Goal: Transaction & Acquisition: Subscribe to service/newsletter

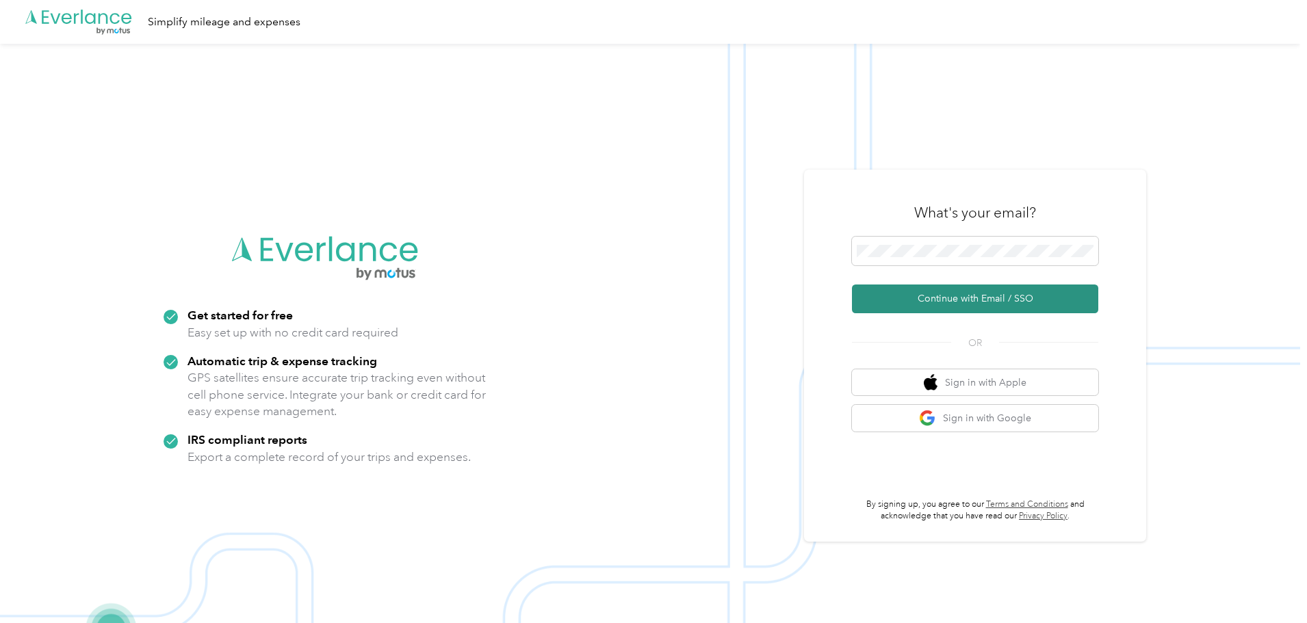
click at [961, 294] on button "Continue with Email / SSO" at bounding box center [975, 299] width 246 height 29
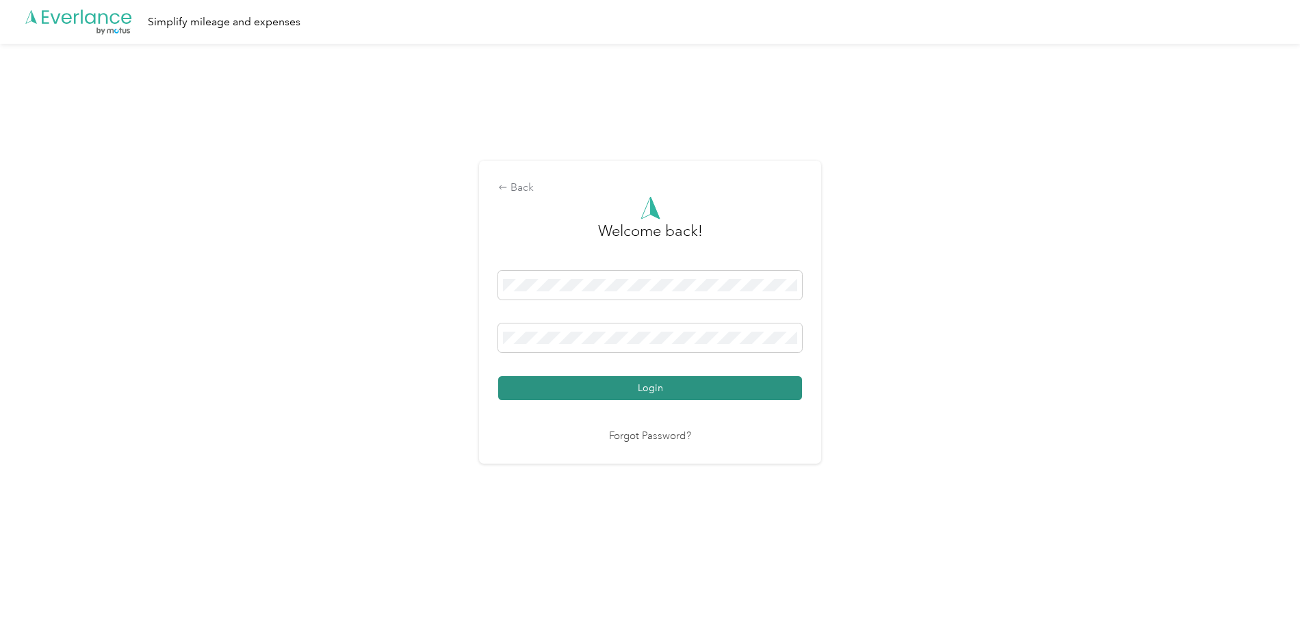
click at [543, 387] on button "Login" at bounding box center [650, 388] width 304 height 24
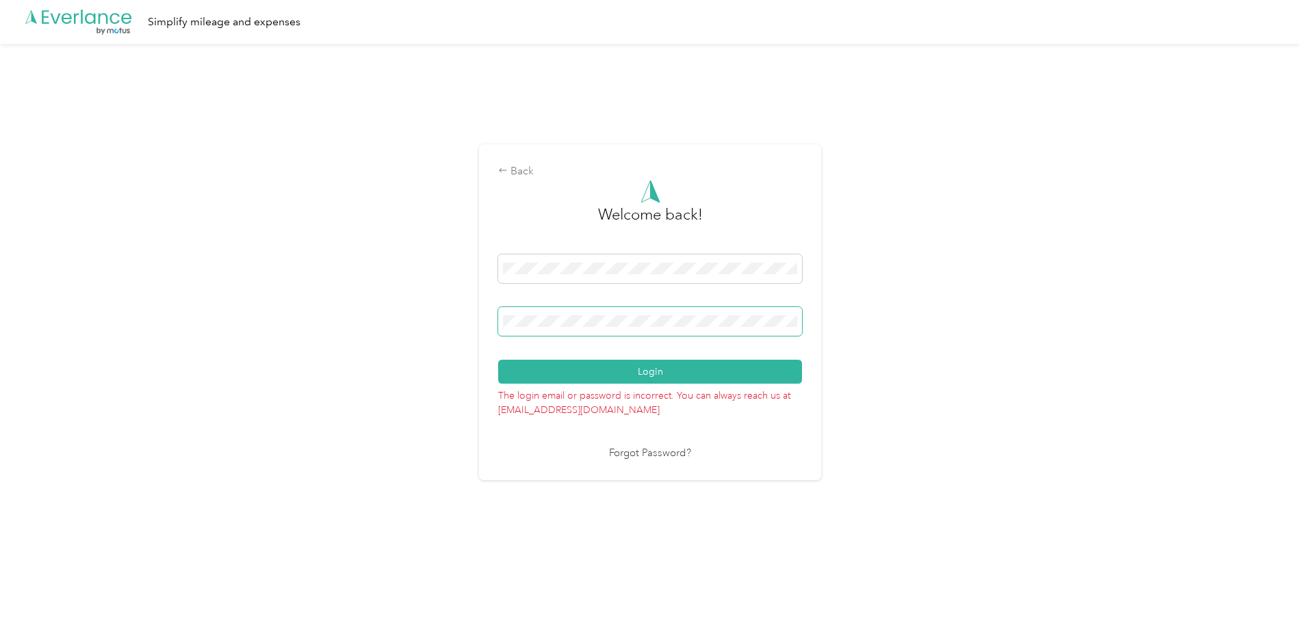
click at [588, 316] on div "Login" at bounding box center [650, 319] width 304 height 129
drag, startPoint x: 596, startPoint y: 304, endPoint x: 441, endPoint y: 358, distance: 163.6
click at [441, 358] on div "Back Welcome back! Login The login email or password is incorrect. You can alwa…" at bounding box center [650, 318] width 1300 height 549
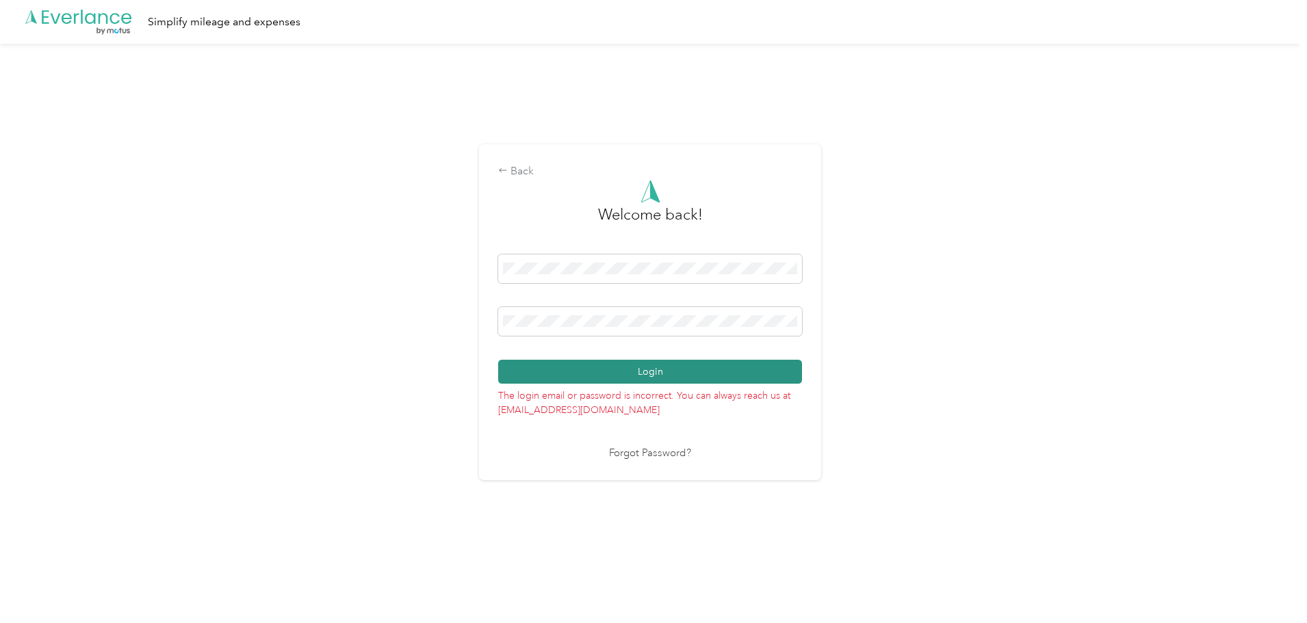
click at [531, 374] on button "Login" at bounding box center [650, 372] width 304 height 24
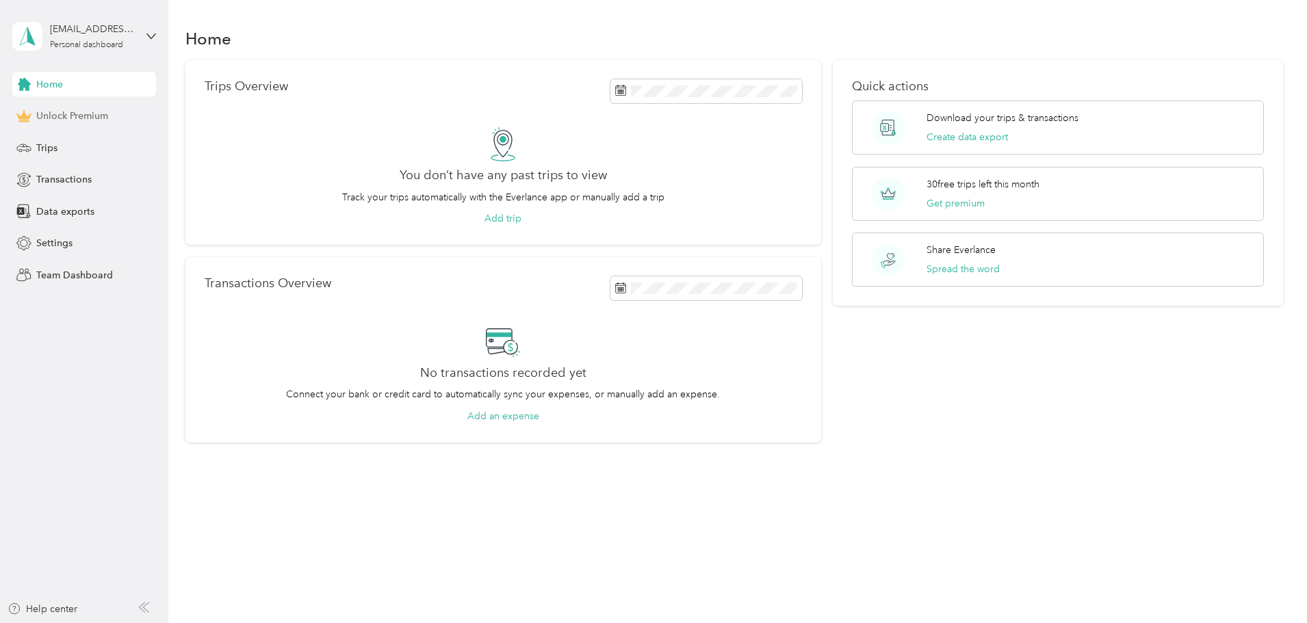
click at [82, 120] on span "Unlock Premium" at bounding box center [72, 116] width 72 height 14
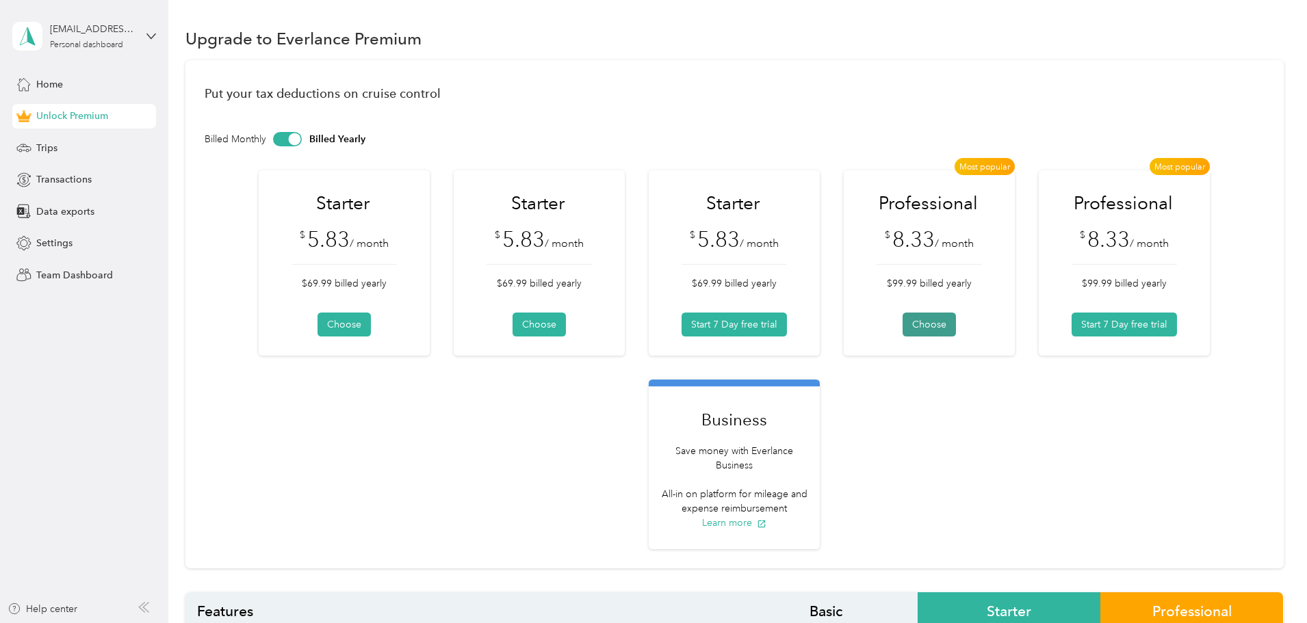
click at [956, 322] on button "Choose" at bounding box center [928, 325] width 53 height 24
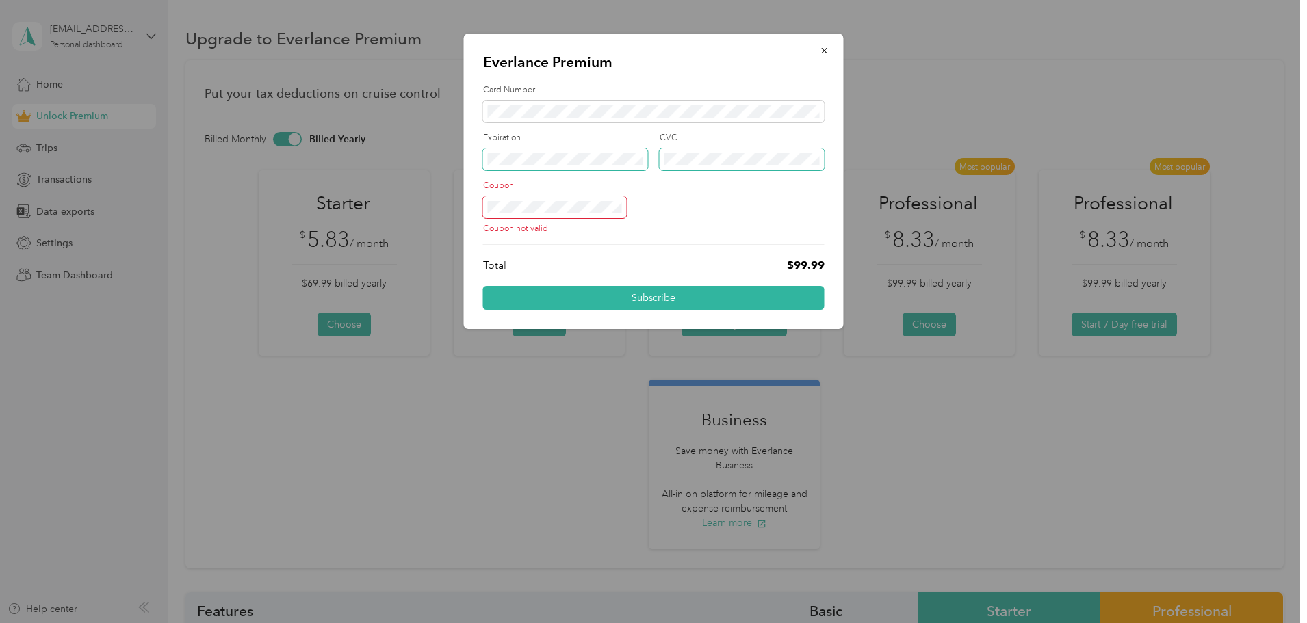
click at [640, 170] on div "Expiration CVC" at bounding box center [653, 156] width 341 height 48
click at [655, 209] on div "Coupon not valid" at bounding box center [653, 215] width 341 height 38
click at [453, 623] on div "Everlance Premium Card Number Expiration CVC Coupon Coupon not valid Total $99.…" at bounding box center [650, 623] width 1300 height 0
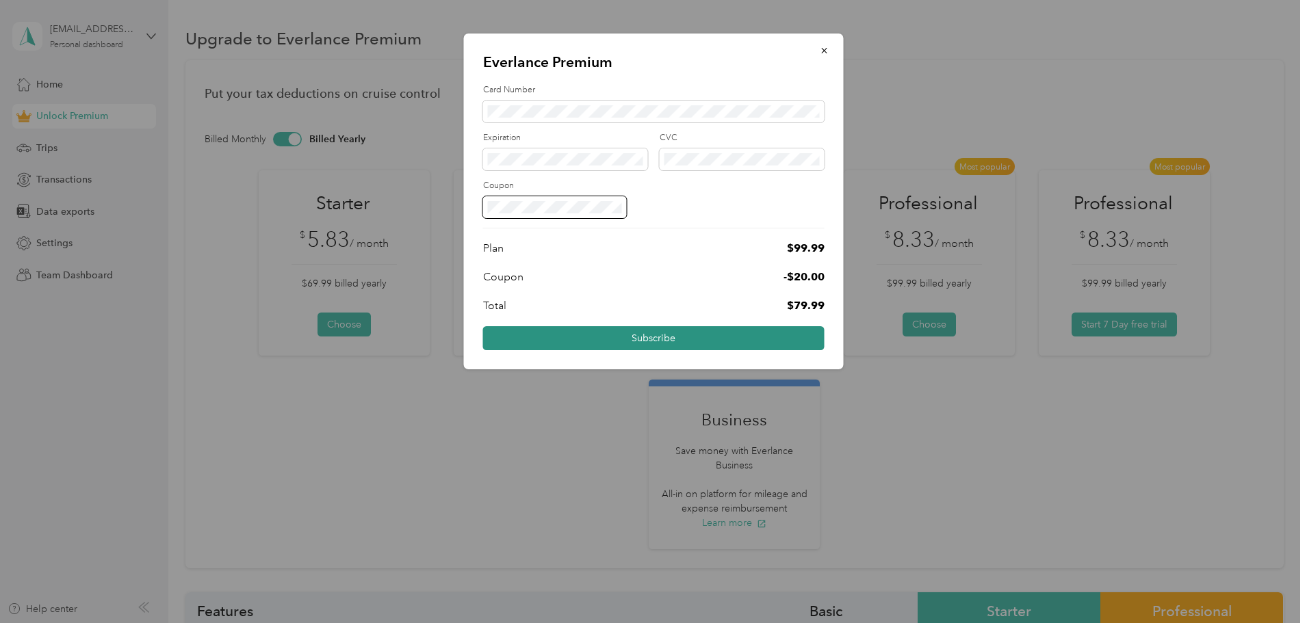
click at [645, 338] on button "Subscribe" at bounding box center [653, 338] width 341 height 24
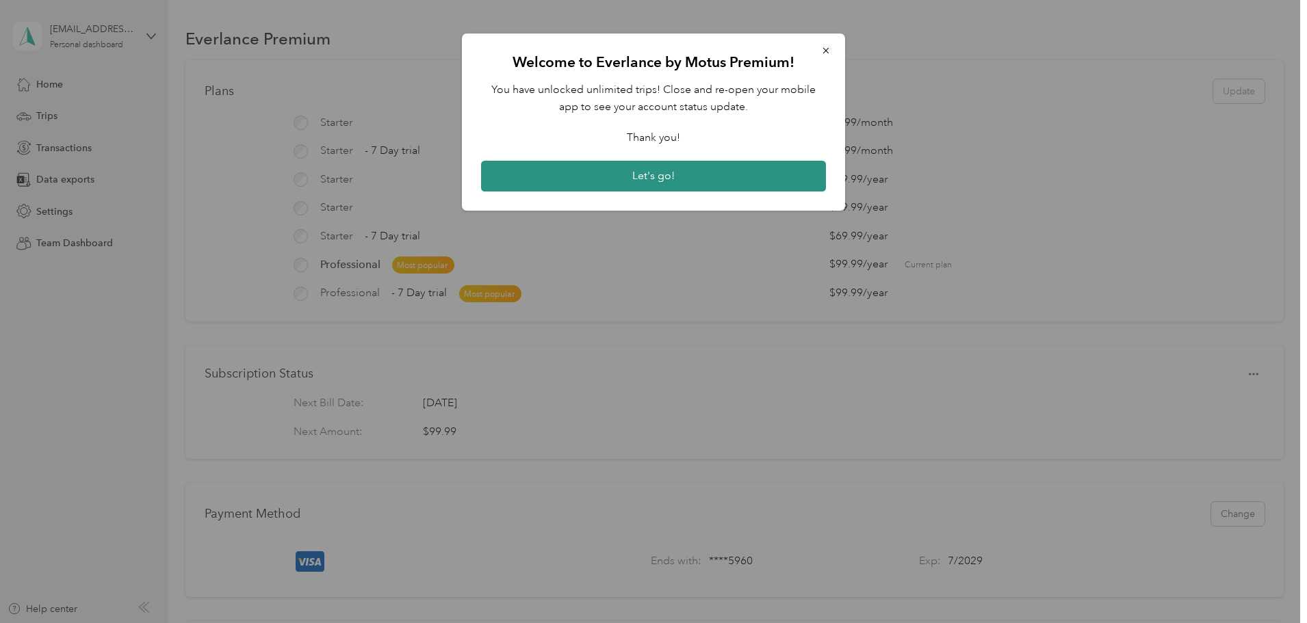
click at [674, 177] on button "Let's go!" at bounding box center [653, 176] width 345 height 31
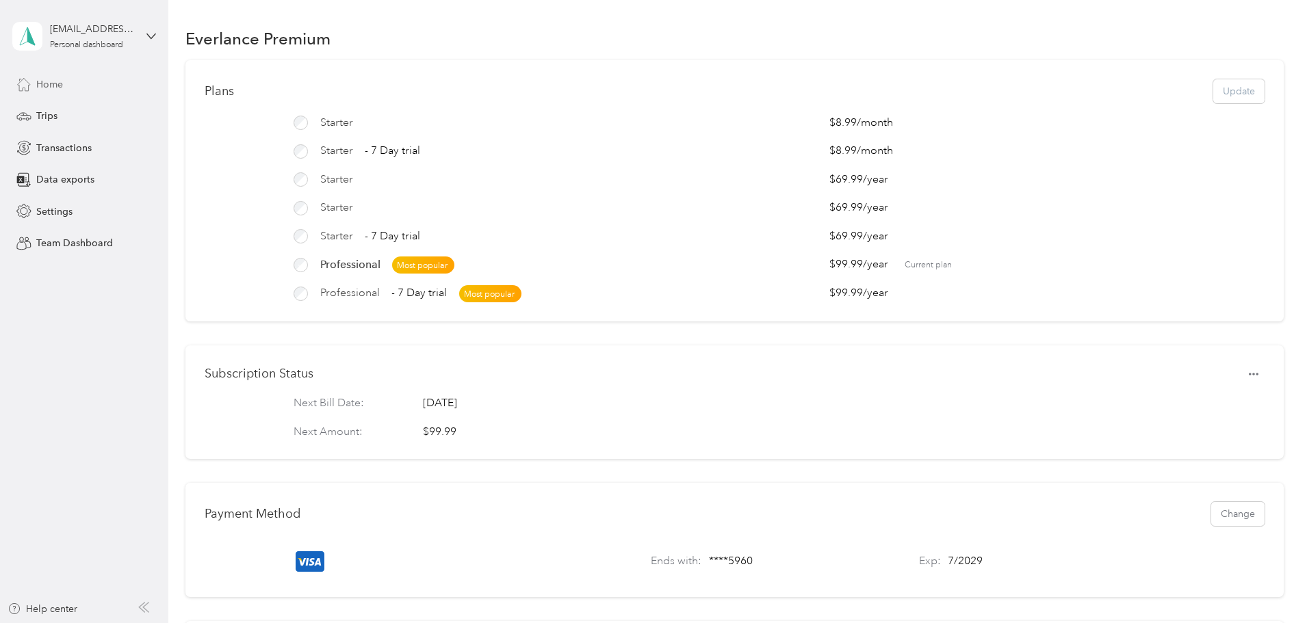
click at [53, 90] on span "Home" at bounding box center [49, 84] width 27 height 14
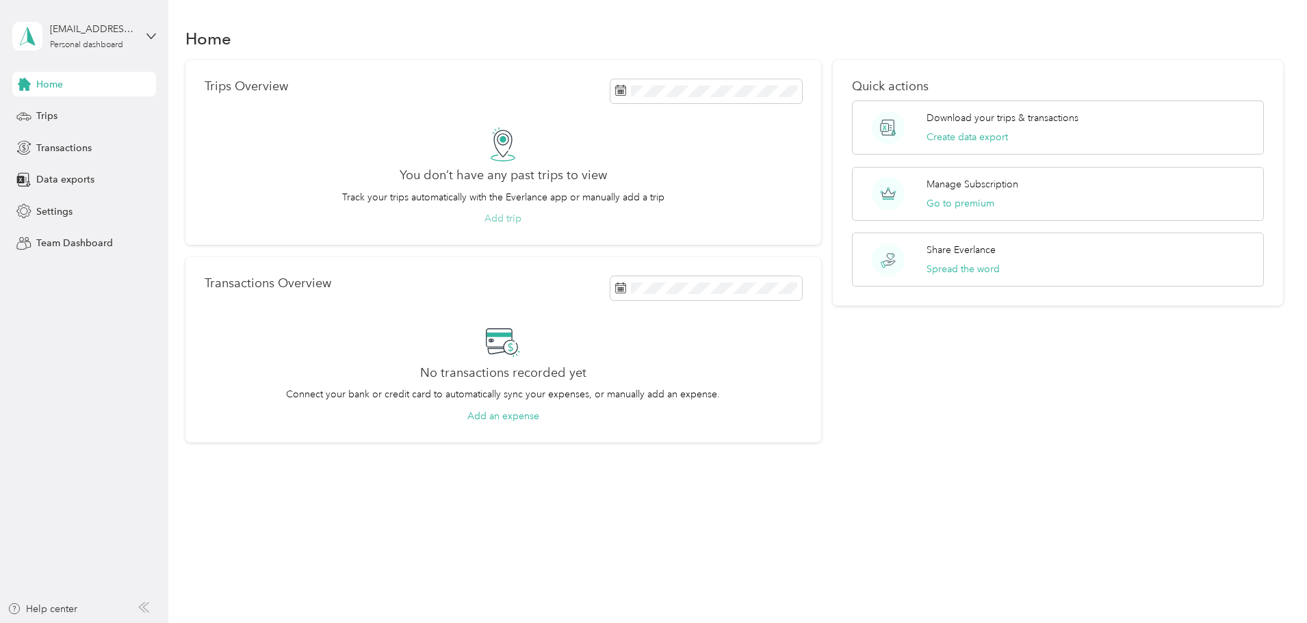
click at [521, 216] on button "Add trip" at bounding box center [502, 218] width 37 height 14
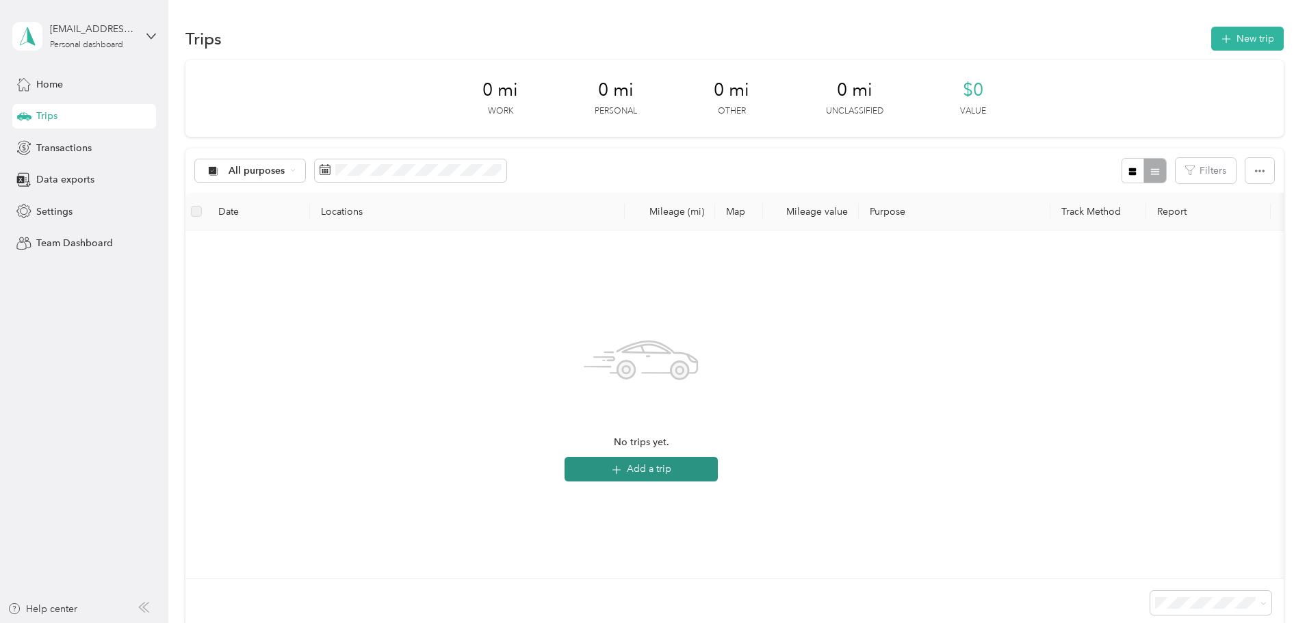
click at [703, 476] on button "Add a trip" at bounding box center [640, 469] width 153 height 25
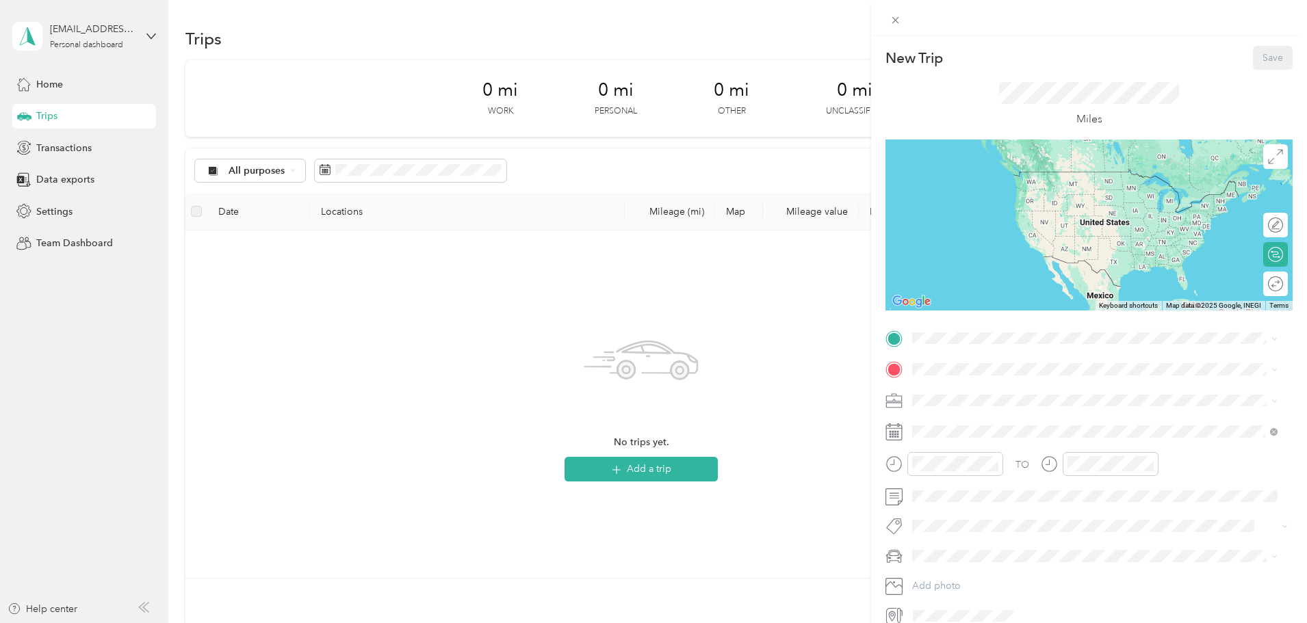
click at [896, 428] on icon at bounding box center [893, 432] width 17 height 17
click at [901, 436] on icon at bounding box center [893, 432] width 17 height 17
click at [1161, 353] on div "TO Add photo" at bounding box center [1088, 478] width 407 height 300
click at [158, 42] on div "New Trip Save This trip cannot be edited because it is either under review, app…" at bounding box center [653, 311] width 1307 height 623
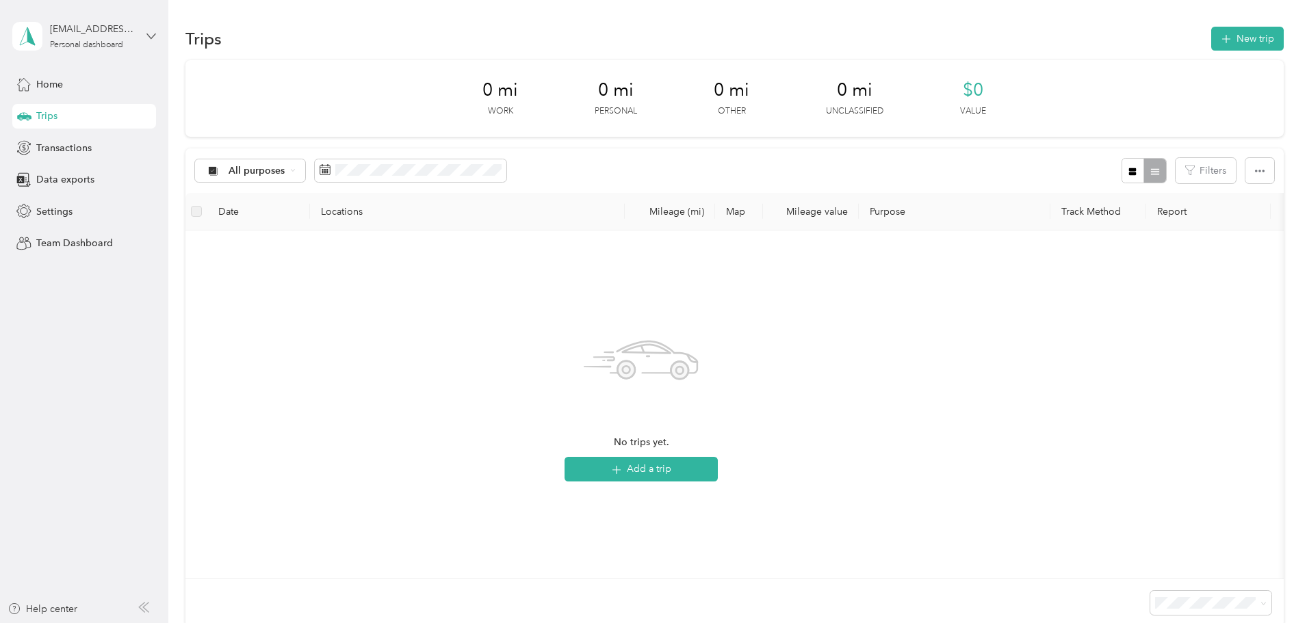
click at [155, 36] on icon at bounding box center [151, 36] width 10 height 10
click at [68, 110] on div "Log out" at bounding box center [51, 112] width 53 height 14
